Goal: Navigation & Orientation: Find specific page/section

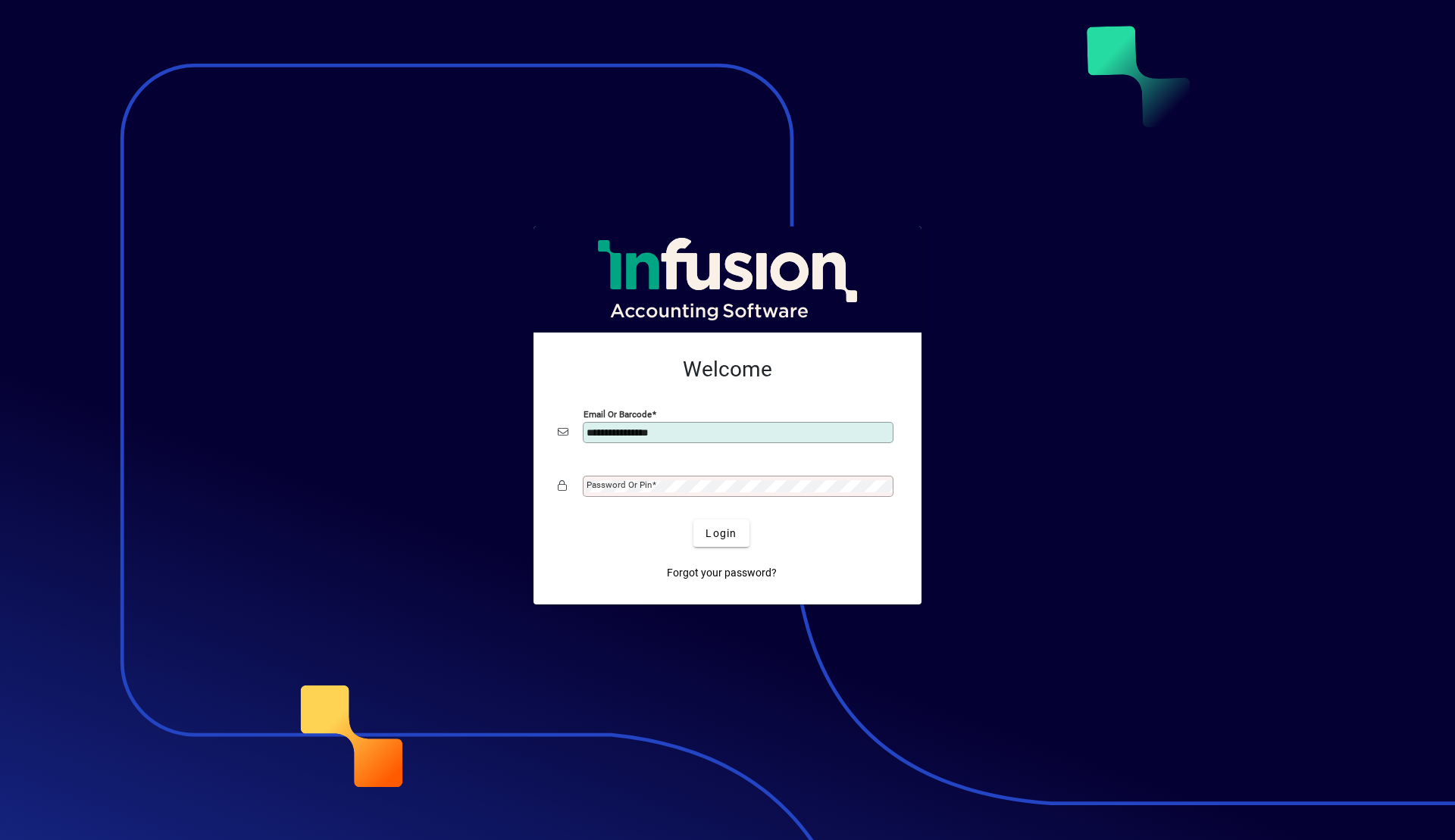
type input "**********"
click at [728, 539] on span "Login" at bounding box center [721, 533] width 31 height 16
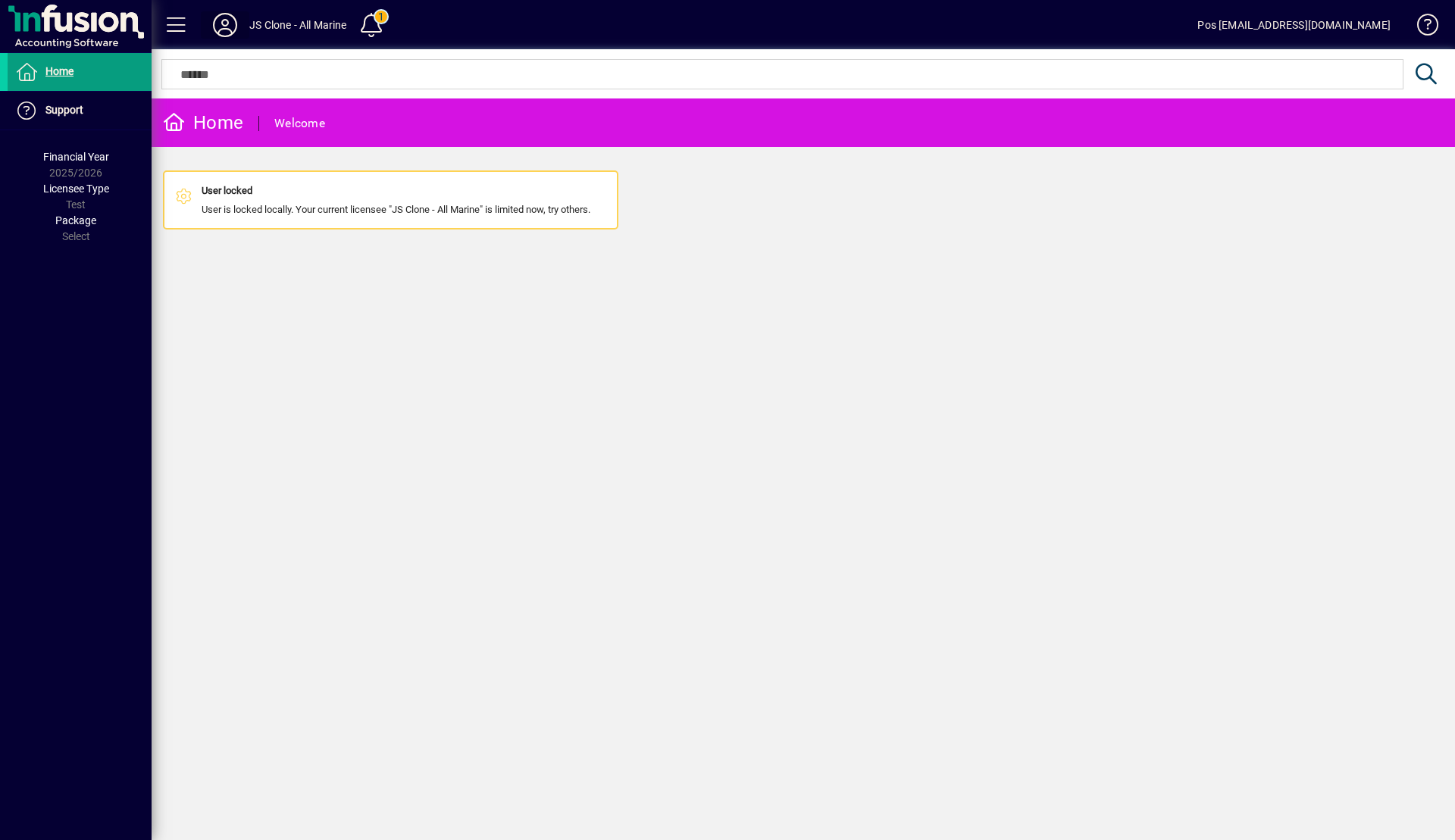
click at [231, 22] on icon at bounding box center [225, 25] width 30 height 24
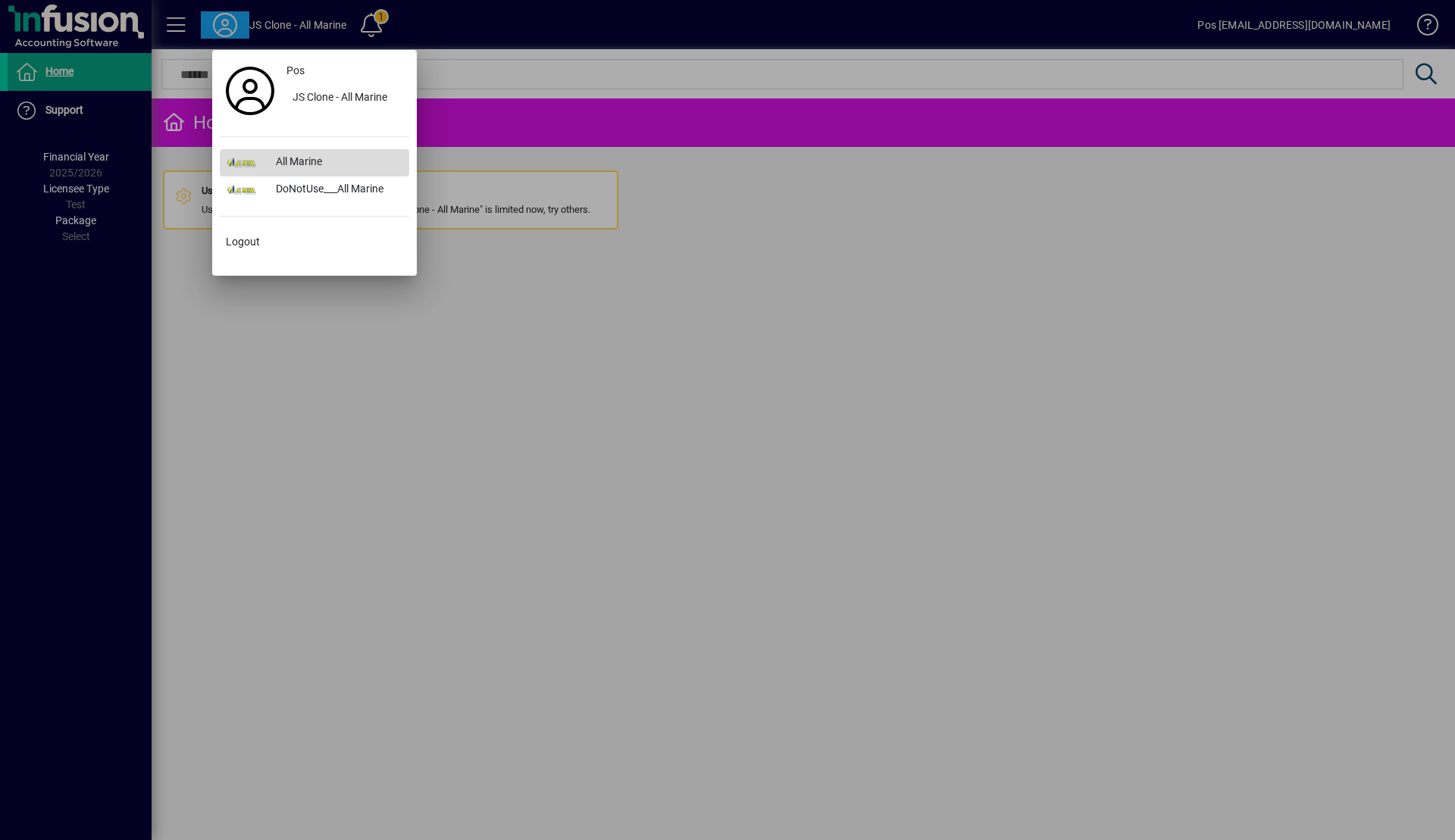
click at [271, 158] on div "All Marine" at bounding box center [337, 163] width 146 height 28
